Goal: Book appointment/travel/reservation

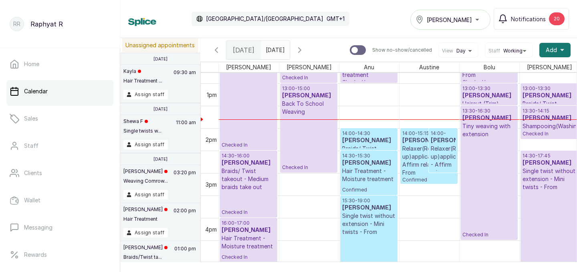
click at [489, 149] on div "13:30 - 16:30 Nicola Isong Tiny weaving with extension Checked In" at bounding box center [488, 173] width 53 height 130
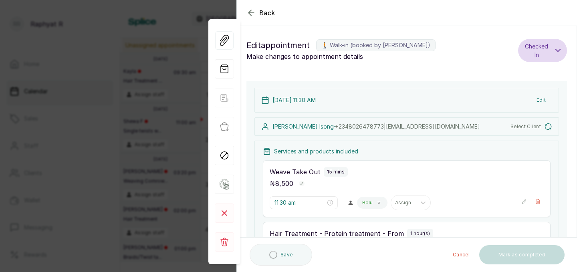
click at [251, 14] on icon "button" at bounding box center [251, 13] width 10 height 10
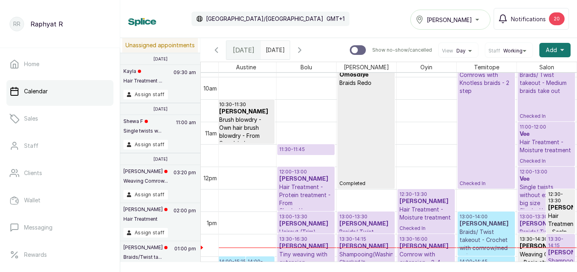
scroll to position [458, 0]
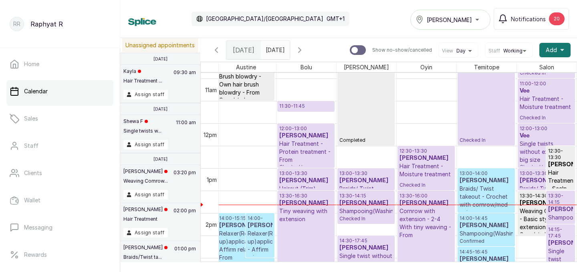
click at [462, 22] on div "Tasala Lekki" at bounding box center [450, 20] width 70 height 10
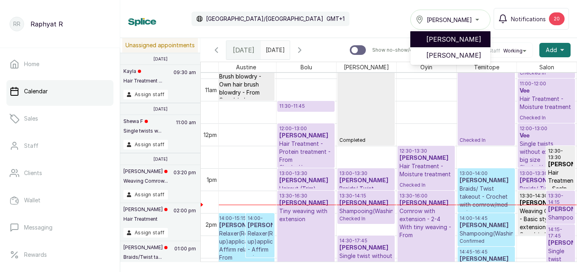
click at [460, 39] on span "[PERSON_NAME]" at bounding box center [455, 39] width 58 height 10
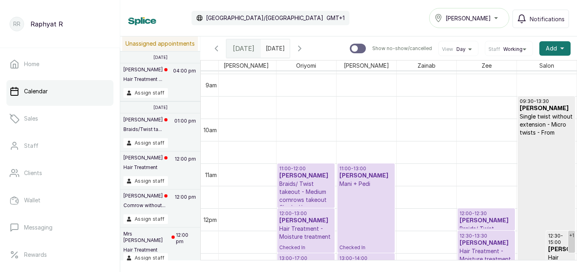
scroll to position [0, 139]
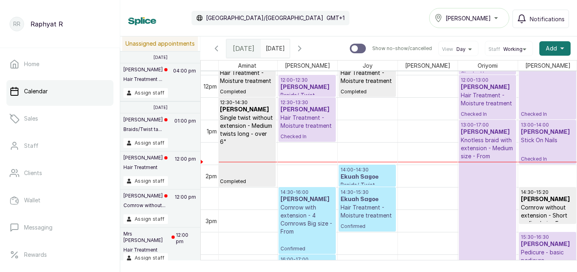
click at [0, 0] on div at bounding box center [0, 0] width 0 height 0
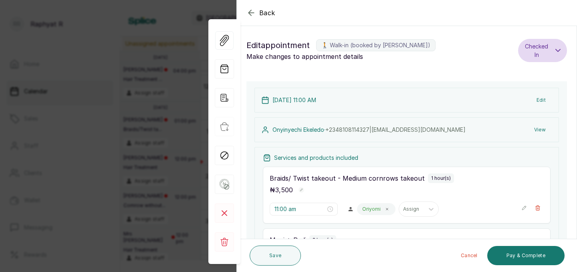
click at [251, 13] on icon "button" at bounding box center [250, 12] width 5 height 5
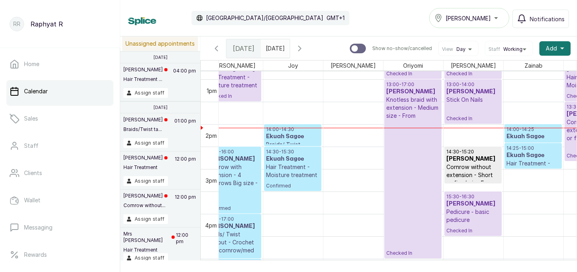
scroll to position [0, 183]
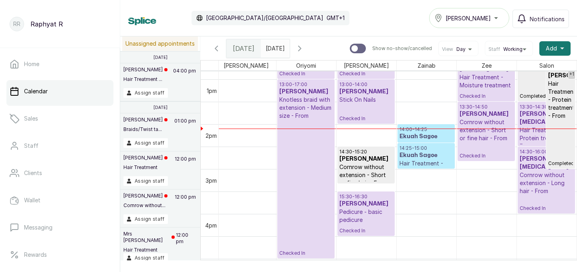
click at [425, 129] on p "14:00 - 14:25" at bounding box center [425, 129] width 53 height 6
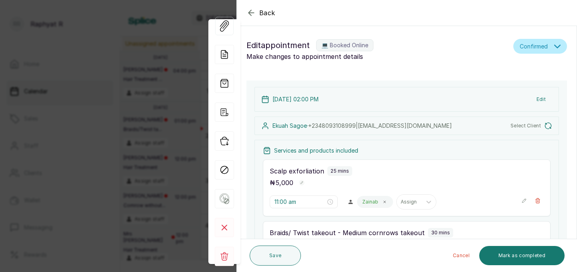
type input "2:00 pm"
type input "2:25 pm"
type input "2:30 pm"
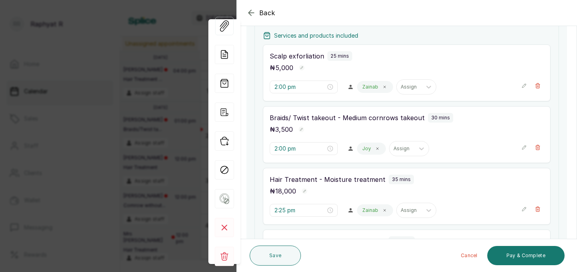
scroll to position [127, 0]
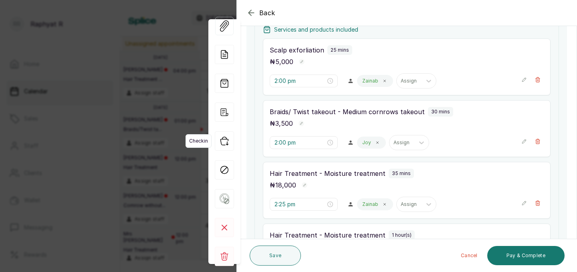
click at [226, 138] on icon "button" at bounding box center [224, 141] width 8 height 8
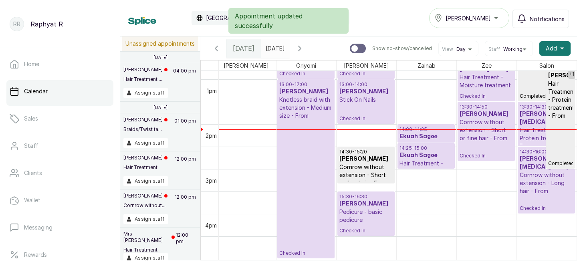
click at [414, 161] on p "Hair Treatment - Moisture treatment" at bounding box center [425, 167] width 53 height 16
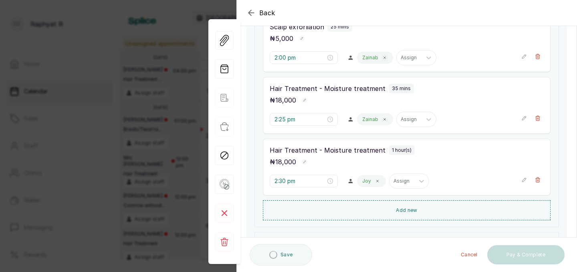
scroll to position [213, 0]
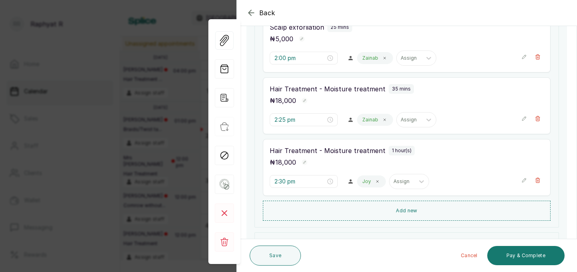
click at [522, 117] on icon "button" at bounding box center [524, 119] width 6 height 6
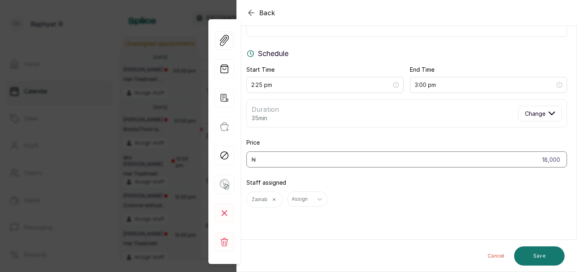
scroll to position [0, 0]
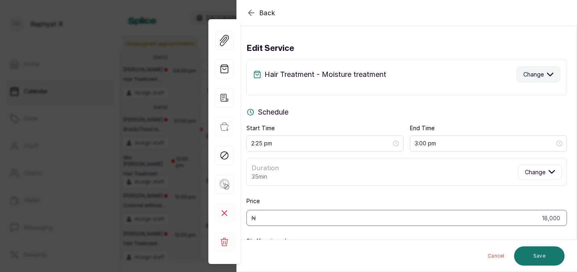
click at [537, 75] on span "Change" at bounding box center [533, 74] width 20 height 8
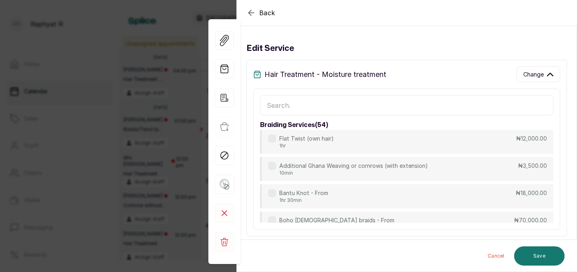
click at [378, 110] on input "text" at bounding box center [406, 105] width 293 height 20
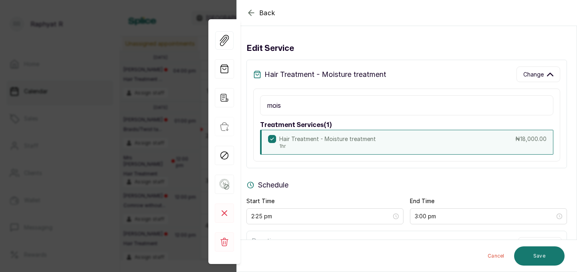
type input "mois"
click at [351, 144] on p "1hr" at bounding box center [327, 146] width 97 height 6
type input "3:25 pm"
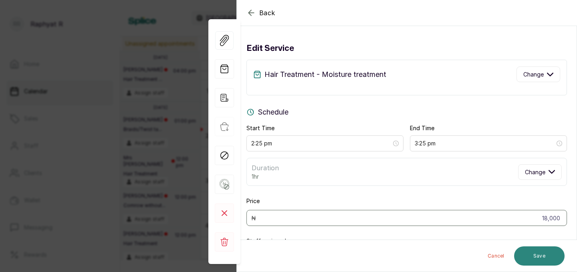
click at [543, 257] on button "Save" at bounding box center [539, 255] width 50 height 19
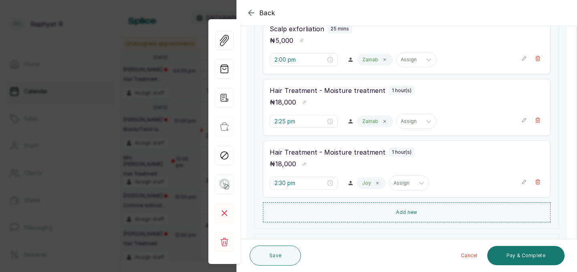
scroll to position [211, 0]
click at [270, 260] on button "Save" at bounding box center [274, 255] width 51 height 20
